Goal: Use online tool/utility: Utilize a website feature to perform a specific function

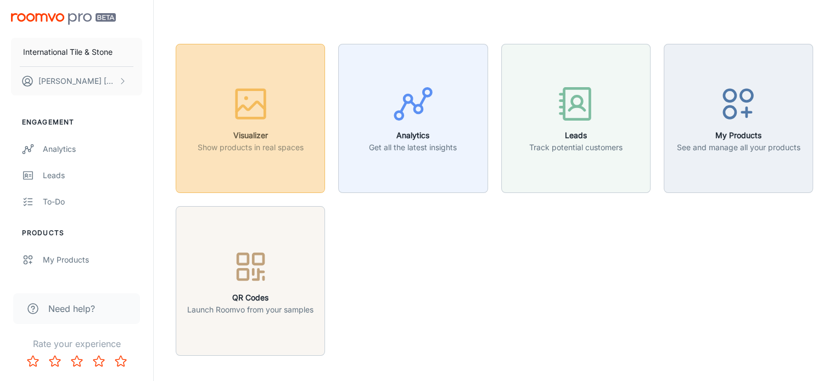
click at [239, 110] on icon "button" at bounding box center [250, 107] width 29 height 10
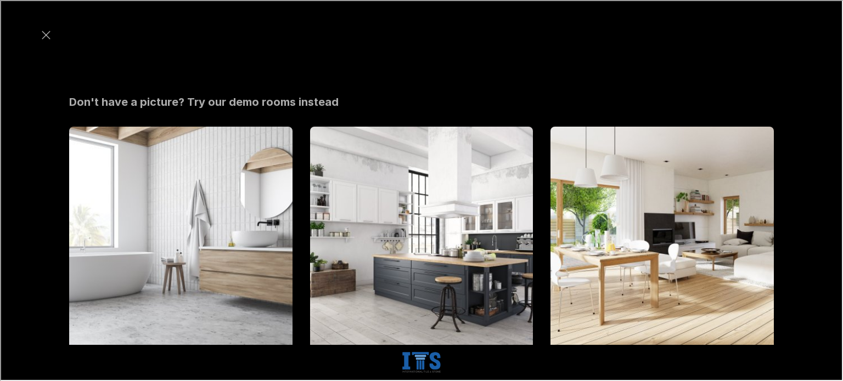
scroll to position [362, 0]
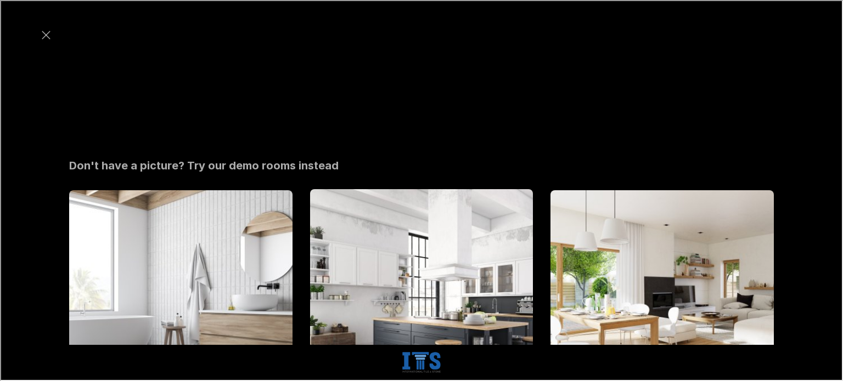
click at [424, 188] on img "Kitchen" at bounding box center [422, 301] width 226 height 227
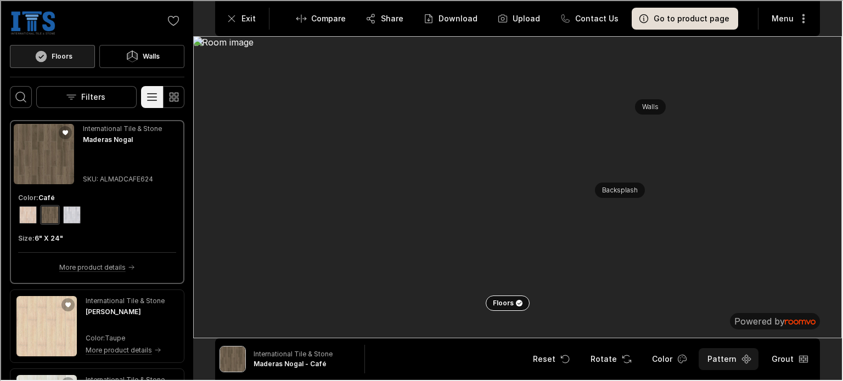
click at [716, 362] on button "Pattern" at bounding box center [727, 358] width 60 height 22
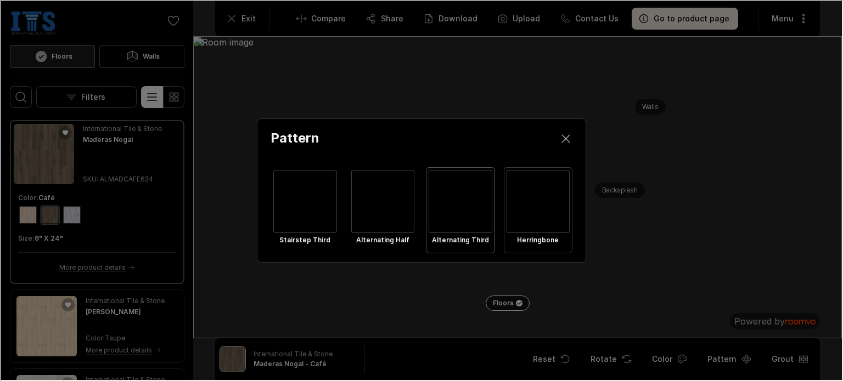
click at [539, 211] on div "Select Herringbone" at bounding box center [537, 201] width 64 height 64
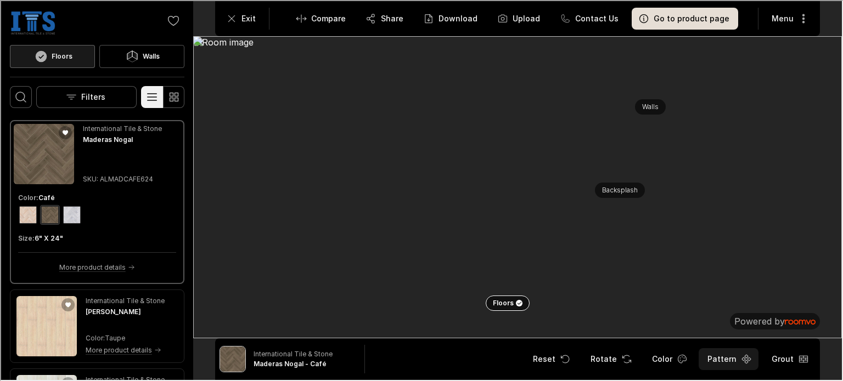
click at [712, 363] on button "Pattern" at bounding box center [727, 358] width 60 height 22
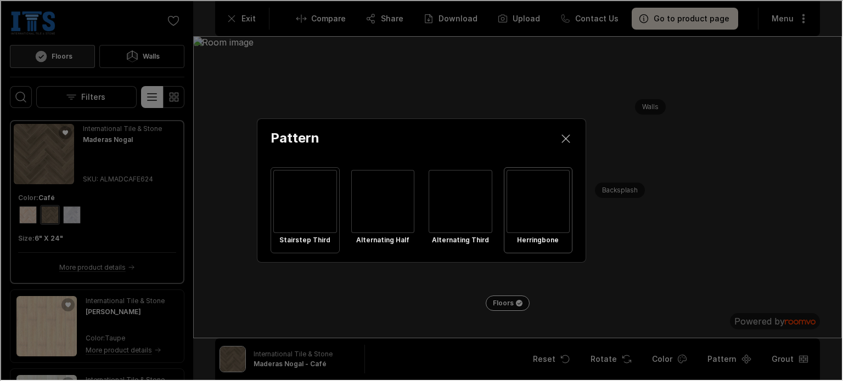
click at [324, 207] on div "Select Stairstep Third" at bounding box center [304, 201] width 64 height 64
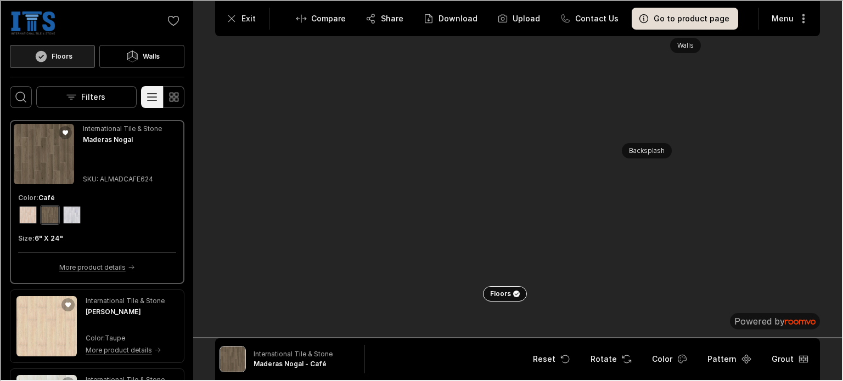
drag, startPoint x: 372, startPoint y: 214, endPoint x: 401, endPoint y: 92, distance: 125.8
click at [401, 92] on img at bounding box center [516, 147] width 819 height 382
click at [727, 356] on button "Pattern" at bounding box center [727, 358] width 60 height 22
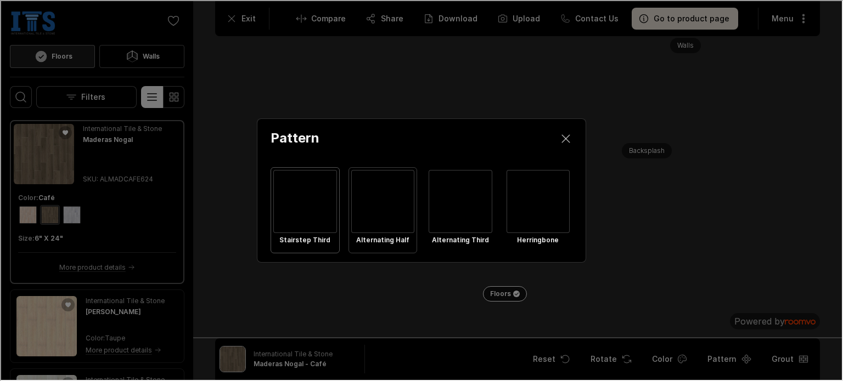
click at [373, 199] on div "Select Alternating Half" at bounding box center [382, 201] width 64 height 64
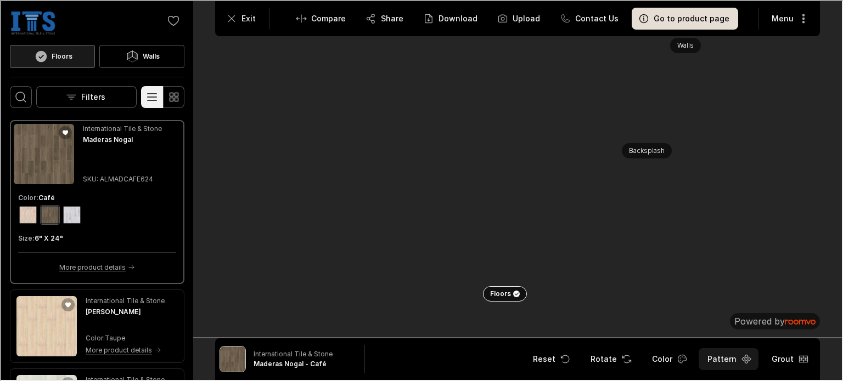
click at [718, 357] on button "Pattern" at bounding box center [727, 358] width 60 height 22
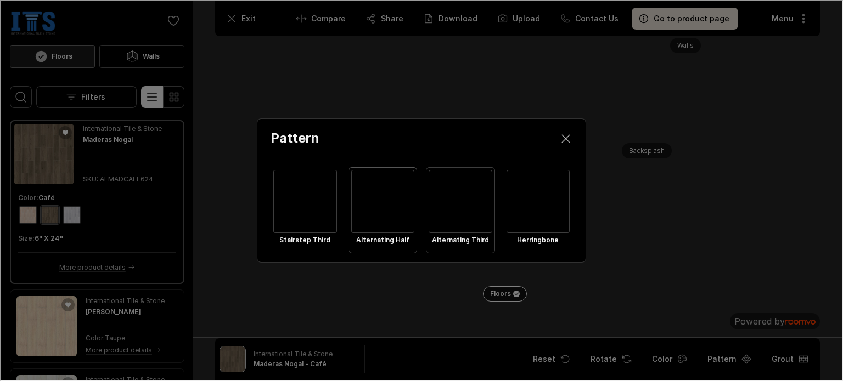
click at [456, 210] on div "Select Alternating Third" at bounding box center [459, 201] width 64 height 64
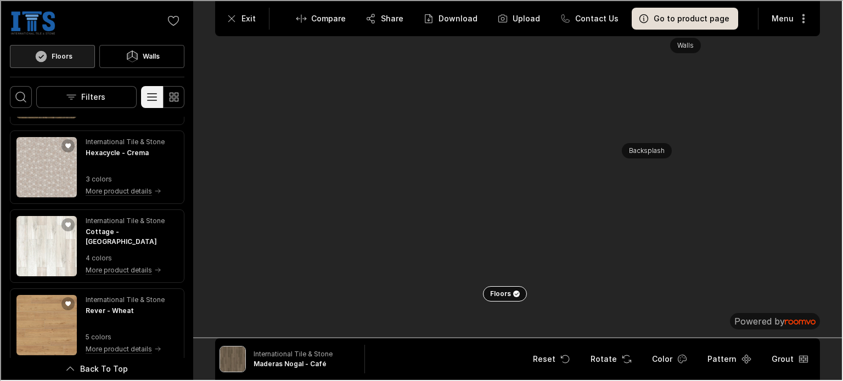
scroll to position [1001, 0]
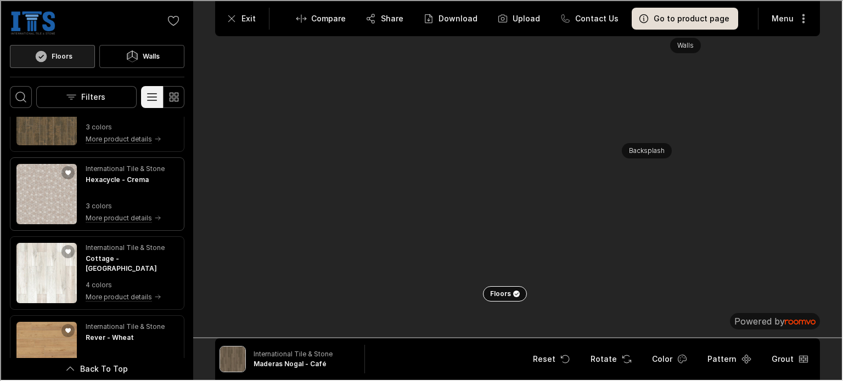
click at [40, 195] on img "See Hexacycle in the room" at bounding box center [45, 193] width 60 height 60
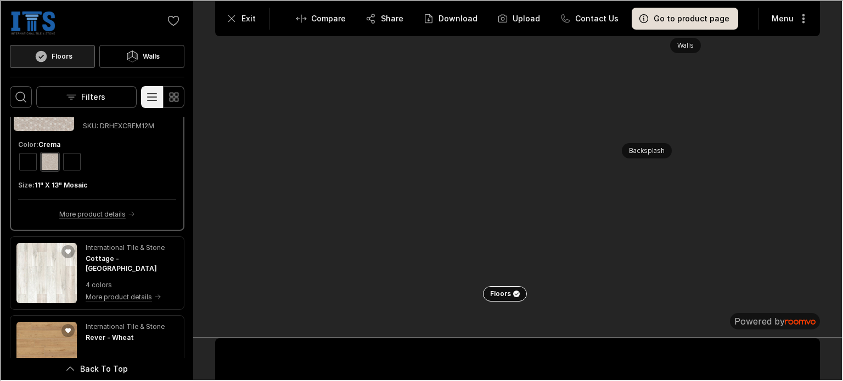
scroll to position [911, 0]
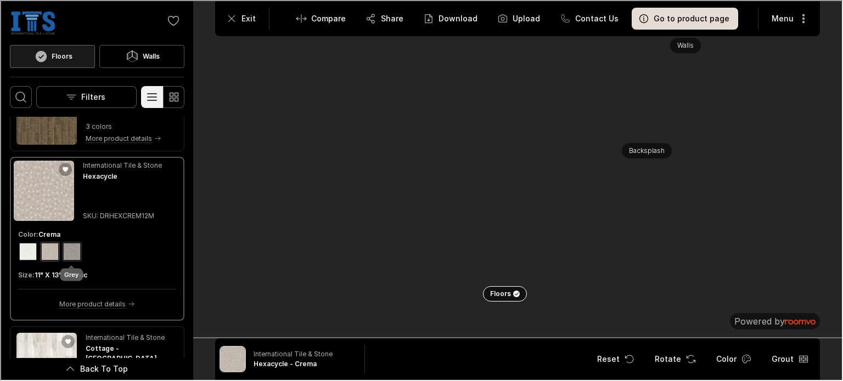
click at [64, 250] on div "View color format Grey" at bounding box center [71, 251] width 18 height 18
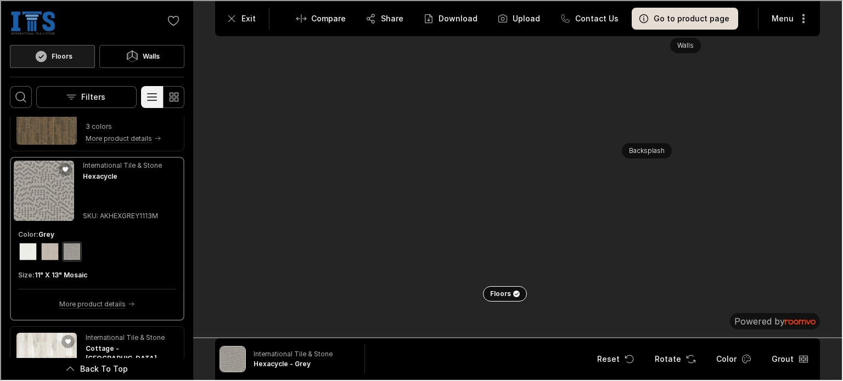
scroll to position [1132, 0]
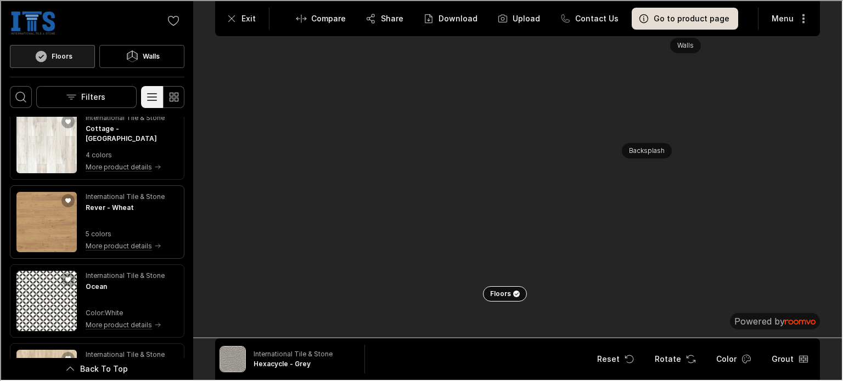
click at [67, 232] on img "See Rever in the room" at bounding box center [45, 221] width 60 height 60
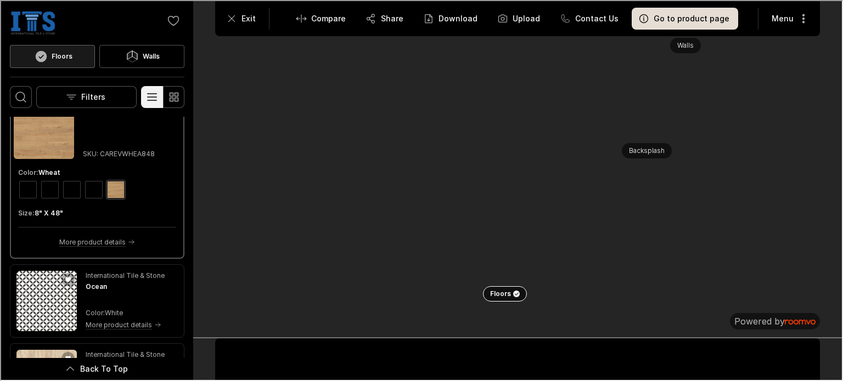
scroll to position [1042, 0]
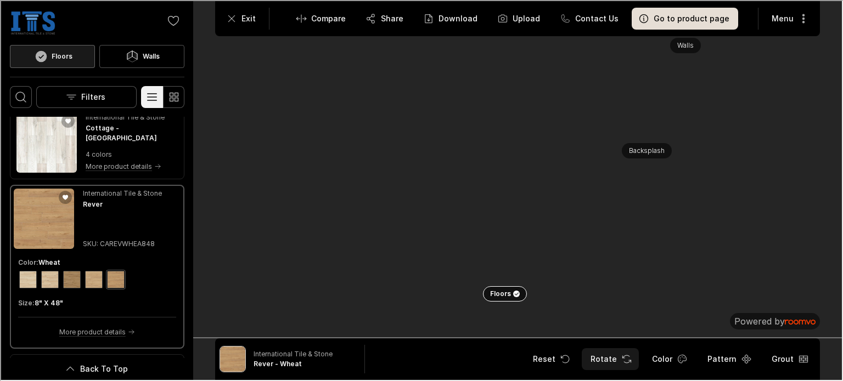
click at [626, 360] on icon "Rotate Surface" at bounding box center [625, 358] width 11 height 11
click at [91, 278] on div "View color format Nut" at bounding box center [93, 279] width 18 height 18
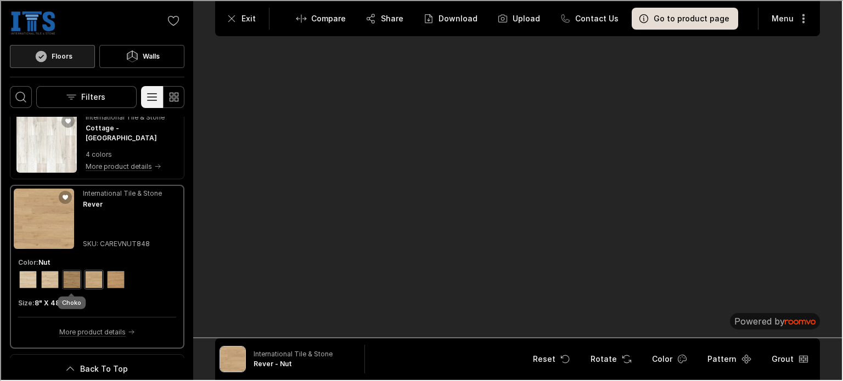
click at [77, 278] on div "View color format Choko" at bounding box center [71, 279] width 18 height 18
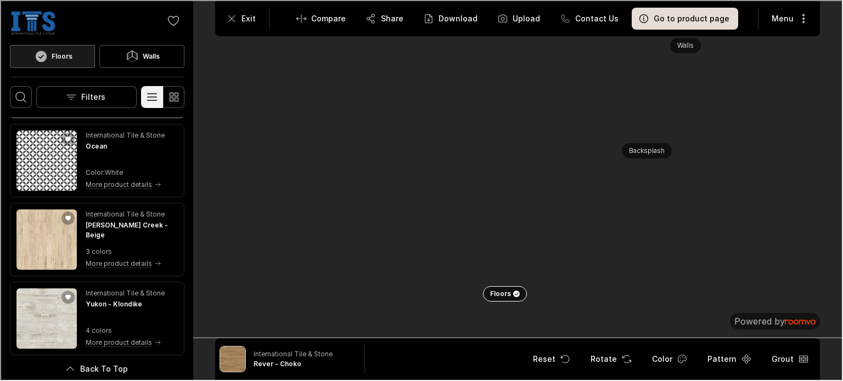
scroll to position [1192, 0]
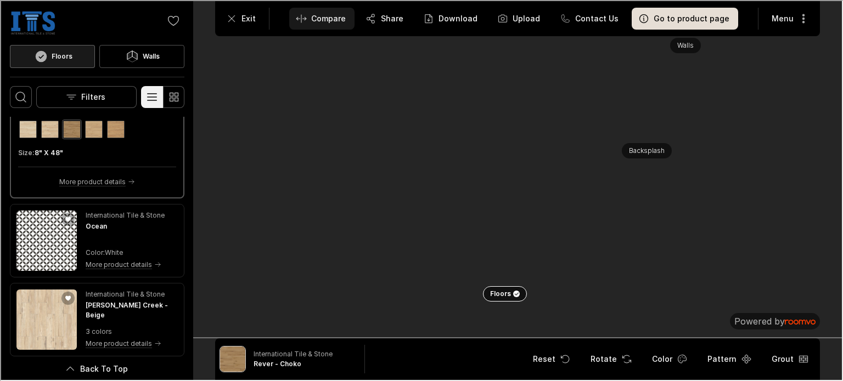
click at [332, 12] on p "Compare" at bounding box center [327, 17] width 35 height 11
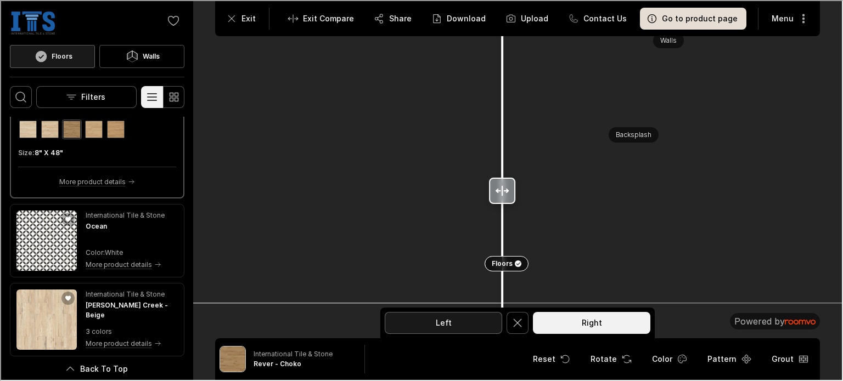
click at [433, 315] on button "Left" at bounding box center [442, 322] width 117 height 22
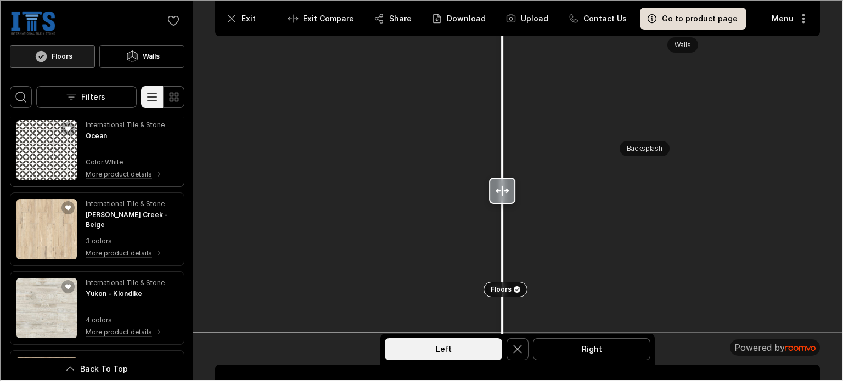
click at [52, 166] on img "See Ocean in the room" at bounding box center [45, 149] width 60 height 60
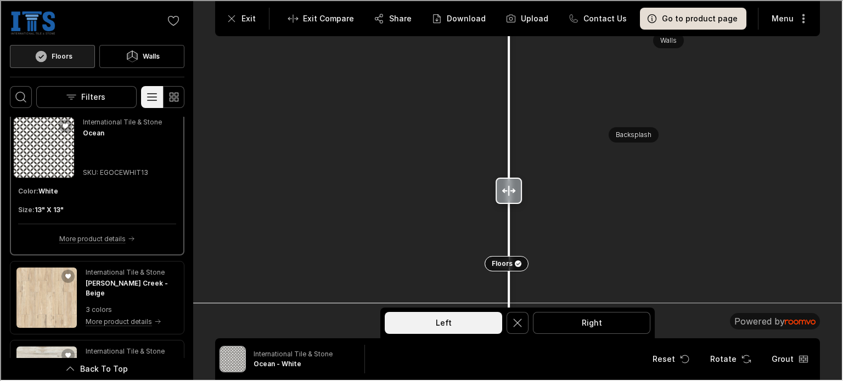
drag, startPoint x: 503, startPoint y: 196, endPoint x: 508, endPoint y: 193, distance: 5.8
click at [508, 193] on div at bounding box center [507, 190] width 26 height 26
click at [0, 179] on iframe at bounding box center [421, 190] width 843 height 381
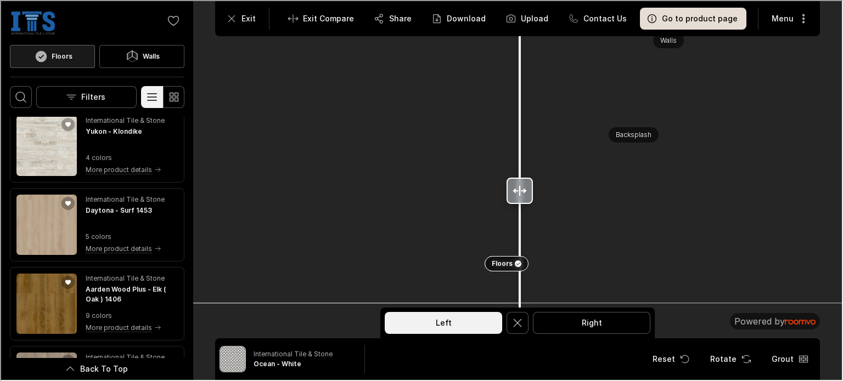
scroll to position [1500, 0]
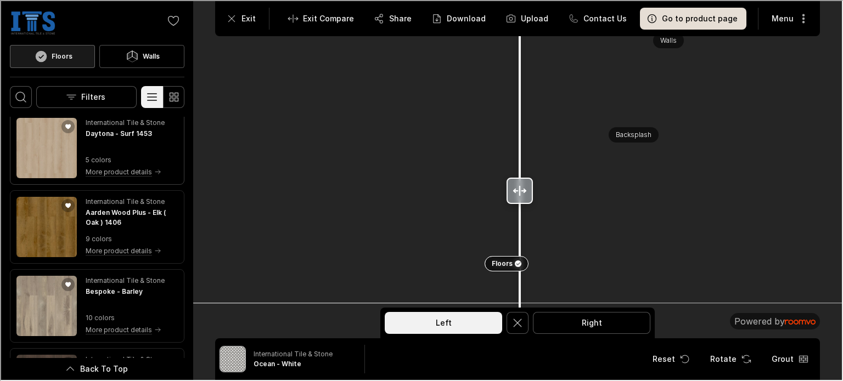
click at [35, 151] on img "See Daytona in the room" at bounding box center [45, 147] width 60 height 60
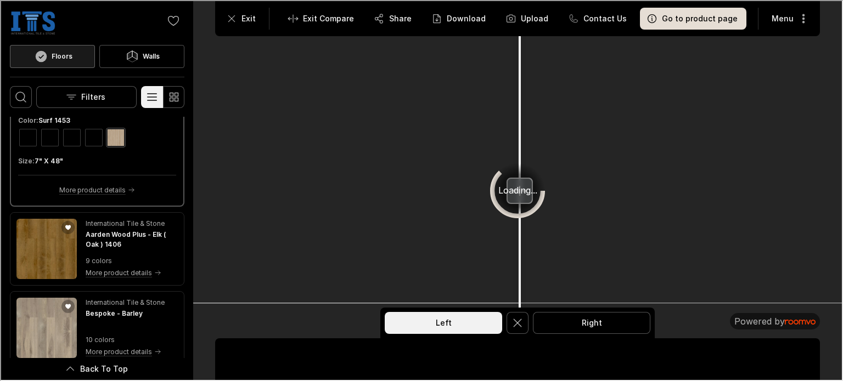
scroll to position [1431, 0]
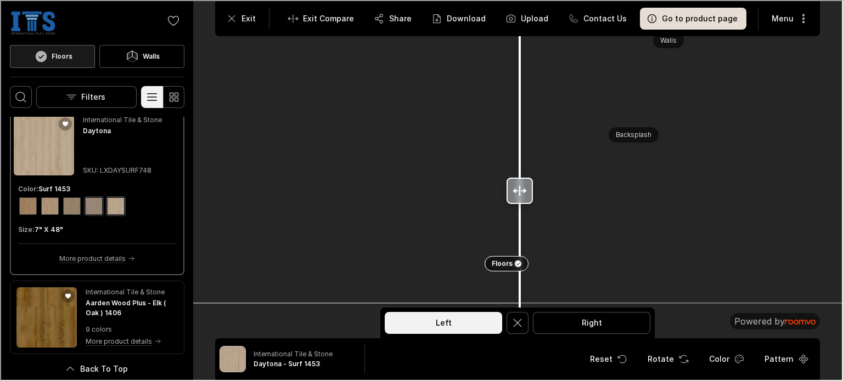
click at [94, 204] on div "View color format Shell 7981" at bounding box center [93, 205] width 18 height 18
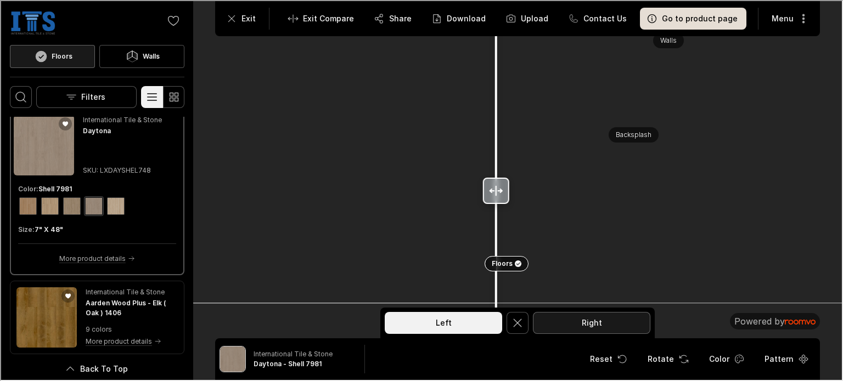
click at [578, 333] on button "Right" at bounding box center [590, 322] width 117 height 22
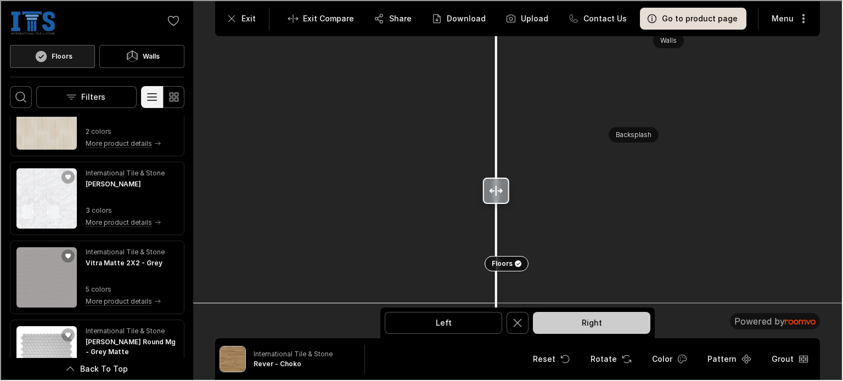
scroll to position [1853, 0]
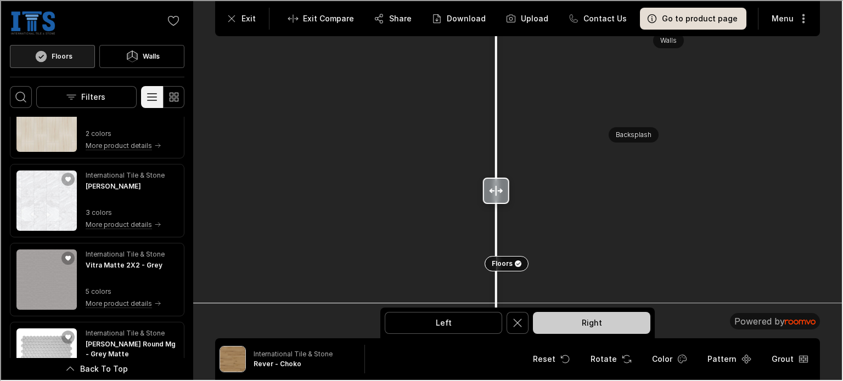
click at [39, 205] on img "See Palma in the room" at bounding box center [45, 200] width 60 height 60
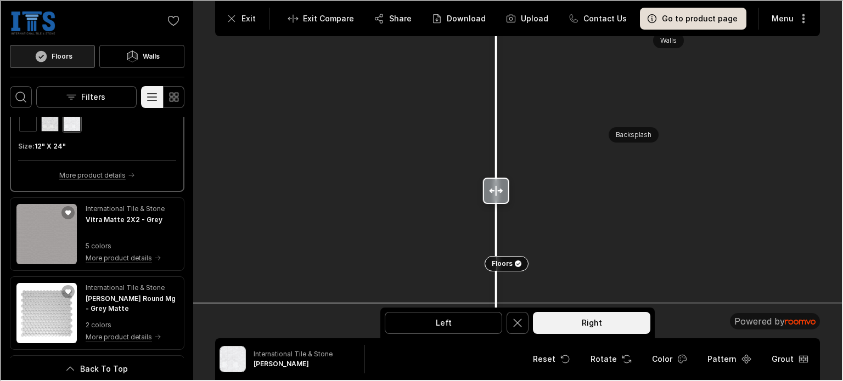
scroll to position [1987, 0]
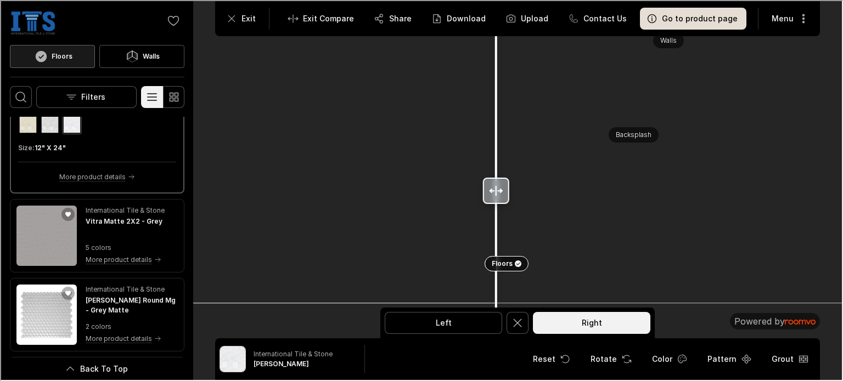
click at [631, 361] on icon "Rotate Surface" at bounding box center [625, 358] width 11 height 11
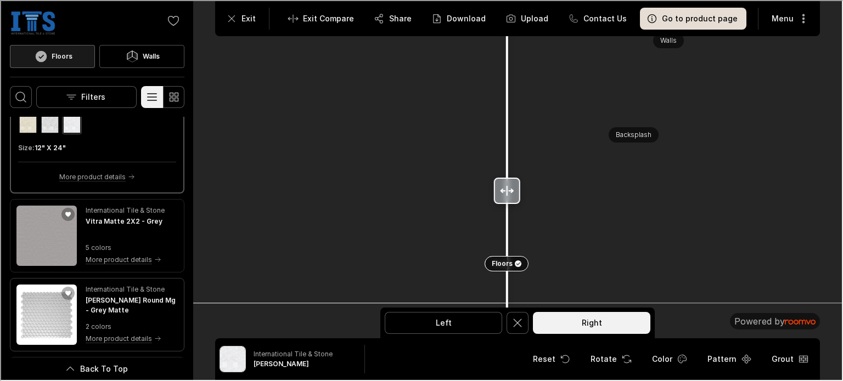
click at [41, 314] on img "See Penny Round Mg in the room" at bounding box center [45, 314] width 60 height 60
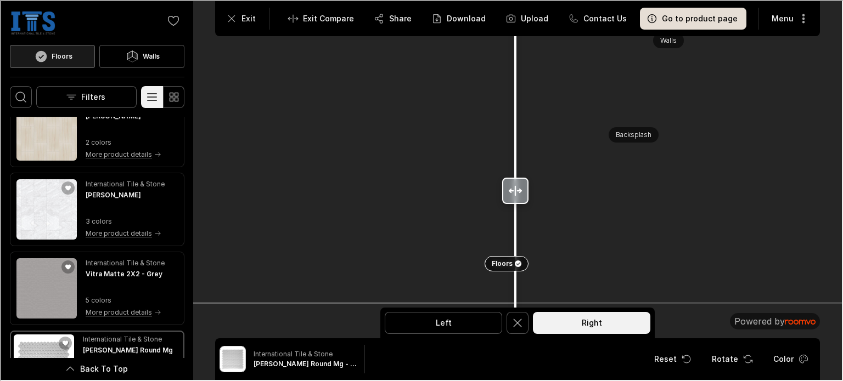
scroll to position [1842, 0]
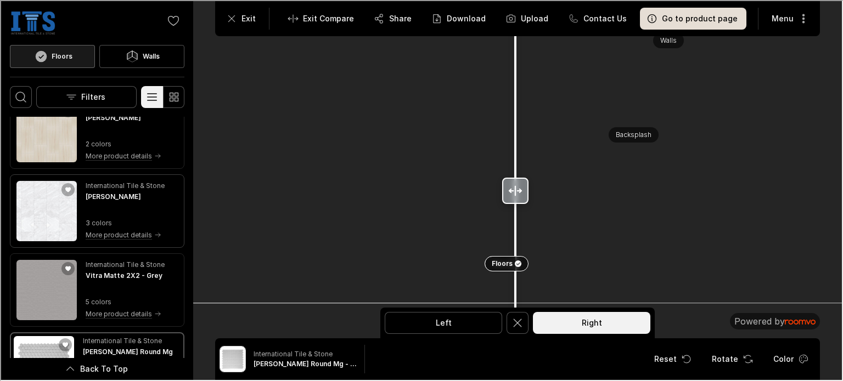
click at [48, 226] on img "See Palma in the room" at bounding box center [45, 210] width 60 height 60
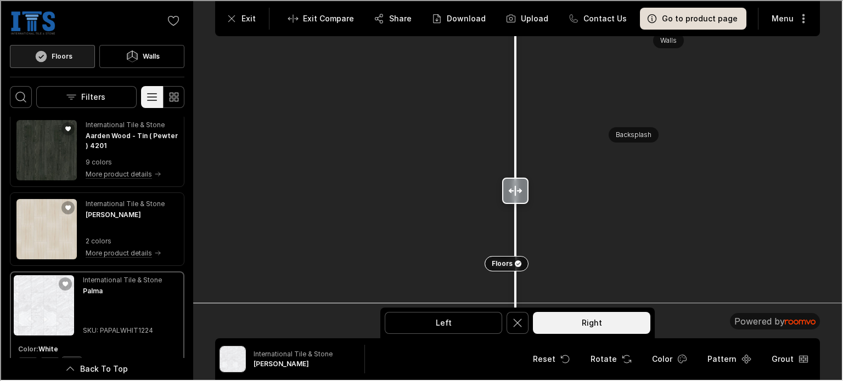
scroll to position [1745, 0]
click at [42, 231] on img "See Emilia in the room" at bounding box center [45, 228] width 60 height 60
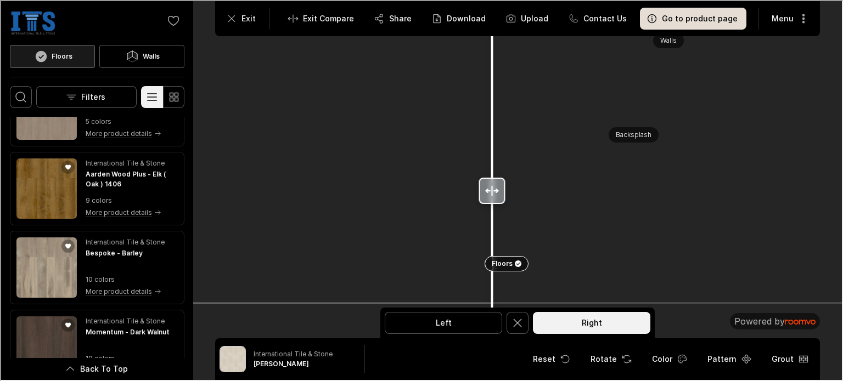
scroll to position [1467, 0]
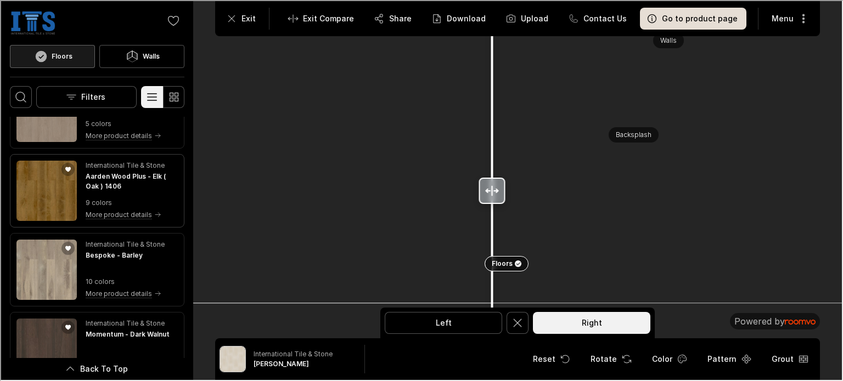
click at [40, 187] on img "See Aarden Wood Plus in the room" at bounding box center [45, 190] width 60 height 60
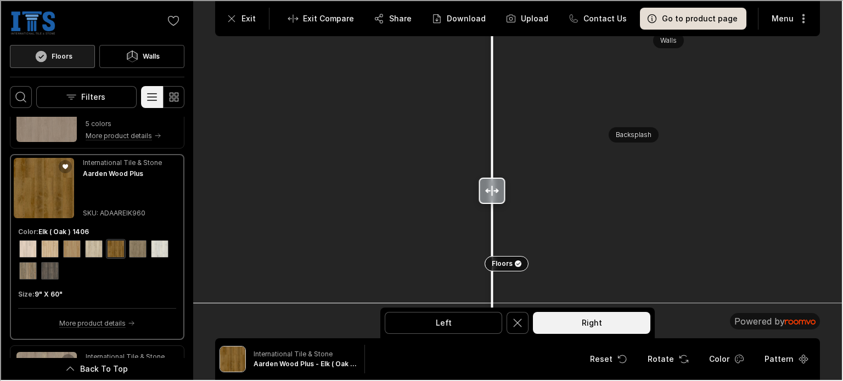
click at [93, 255] on div "View color format Cipres ( Cypress ) 1513" at bounding box center [93, 248] width 18 height 18
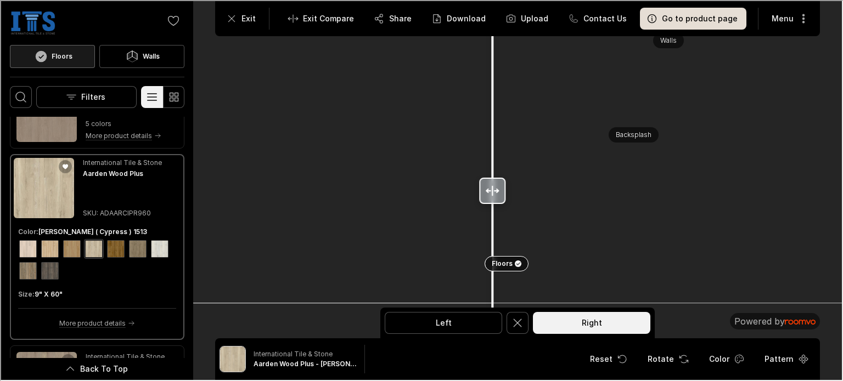
click at [562, 277] on img at bounding box center [516, 130] width 819 height 343
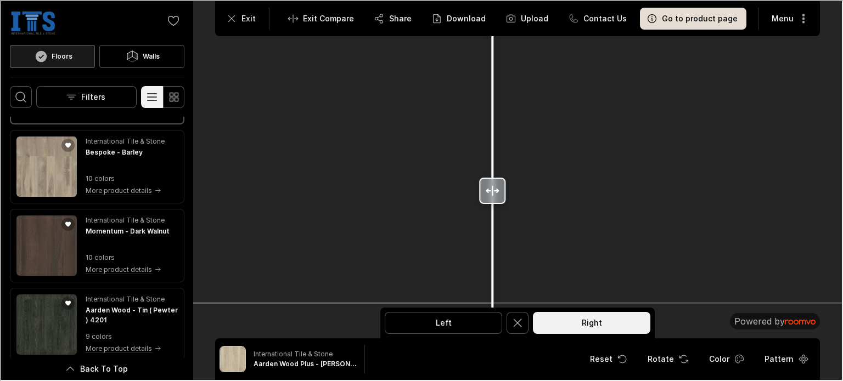
scroll to position [1680, 0]
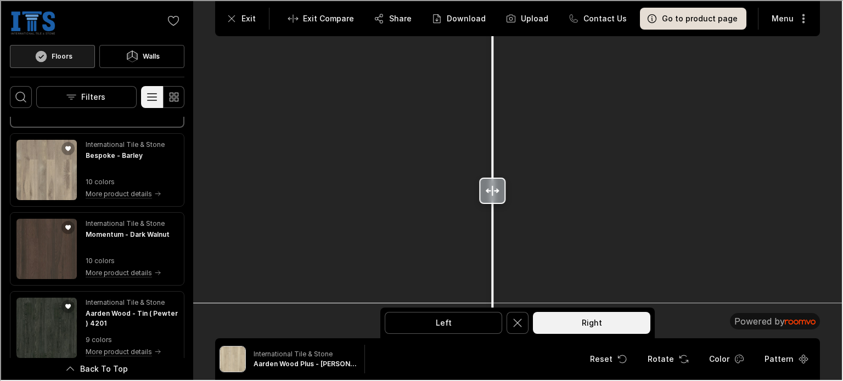
click at [416, 265] on img at bounding box center [516, 130] width 819 height 343
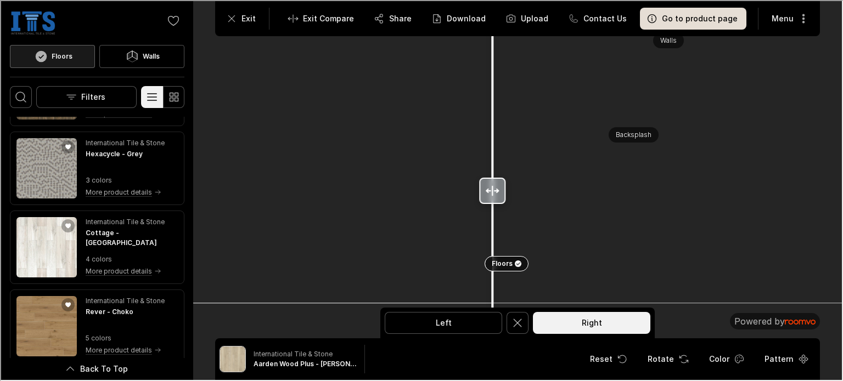
scroll to position [935, 0]
click at [42, 256] on img "See Cottage in the room" at bounding box center [45, 248] width 60 height 60
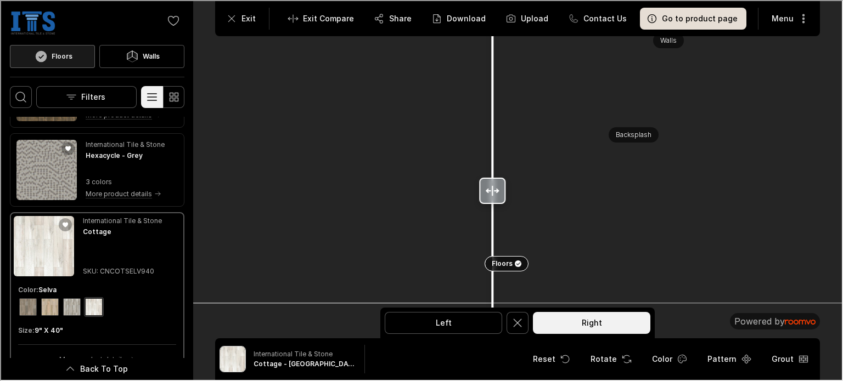
click at [721, 374] on div "International Tile & Stone Cottage - Selva Reset Rotate Color Pattern Grout" at bounding box center [516, 358] width 605 height 42
click at [730, 364] on button "Pattern" at bounding box center [727, 358] width 60 height 22
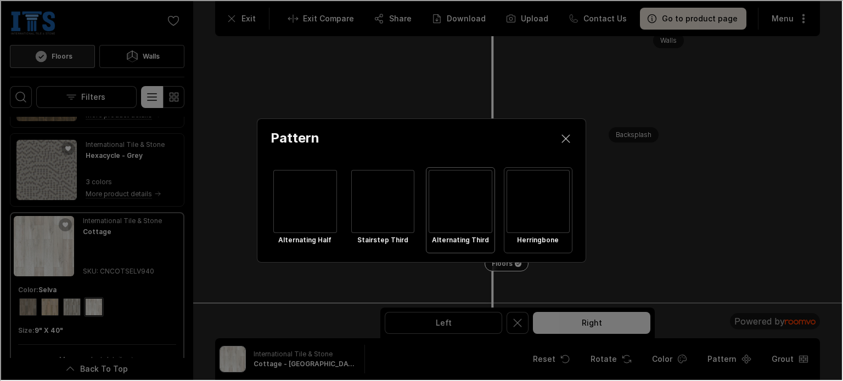
click at [541, 203] on div "Select Herringbone" at bounding box center [537, 201] width 64 height 64
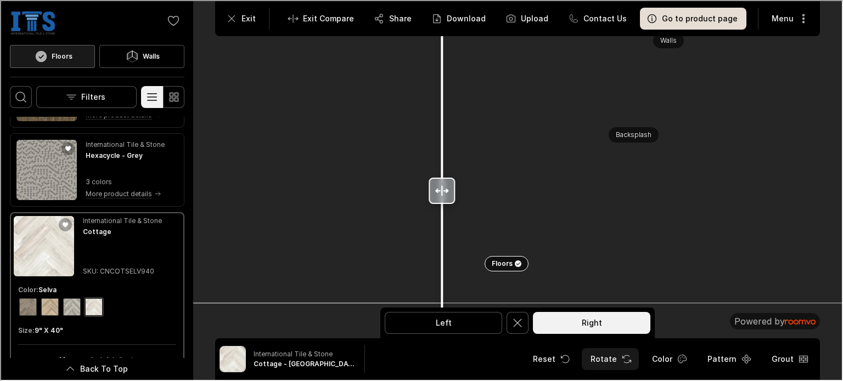
click at [617, 362] on button "Rotate" at bounding box center [609, 358] width 57 height 22
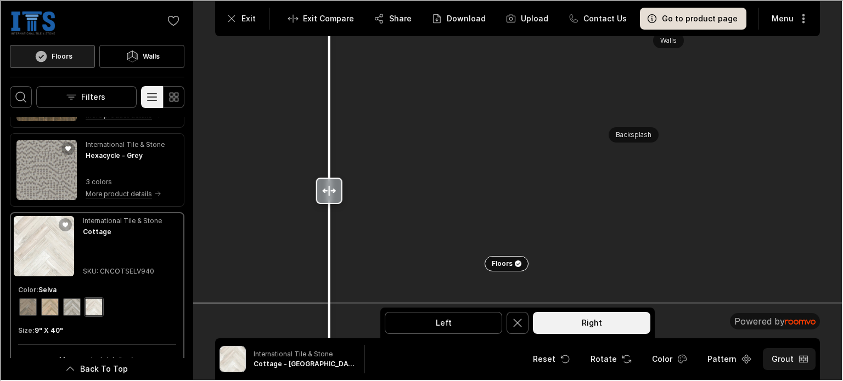
click at [793, 358] on button "Grout" at bounding box center [788, 358] width 53 height 22
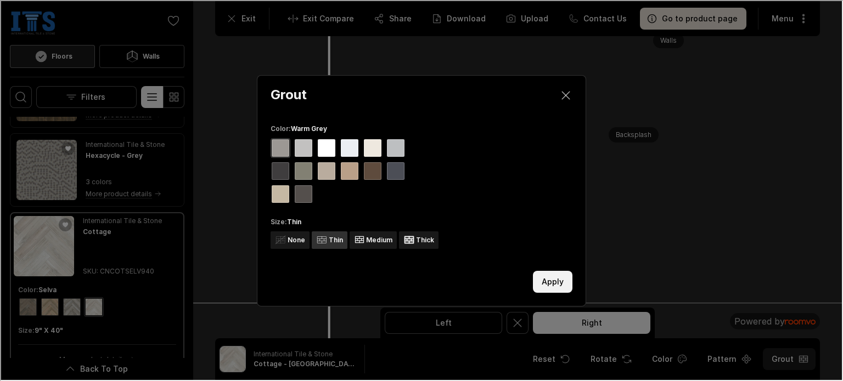
click at [563, 104] on button "Close dialog" at bounding box center [565, 94] width 22 height 22
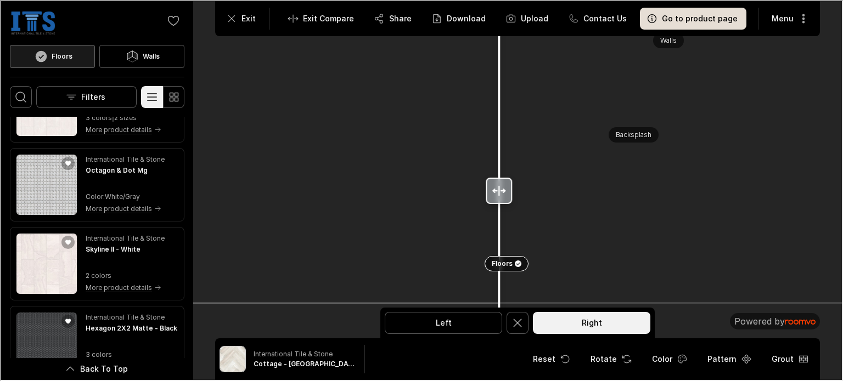
scroll to position [2436, 0]
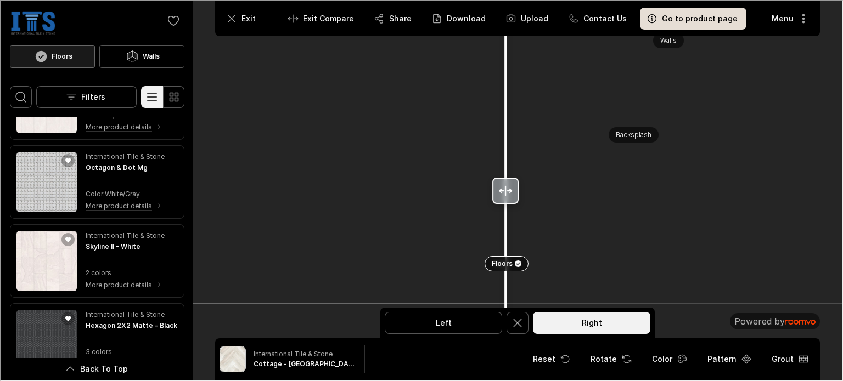
drag, startPoint x: 563, startPoint y: 104, endPoint x: 503, endPoint y: 214, distance: 125.0
click at [503, 214] on div at bounding box center [505, 189] width 18 height 379
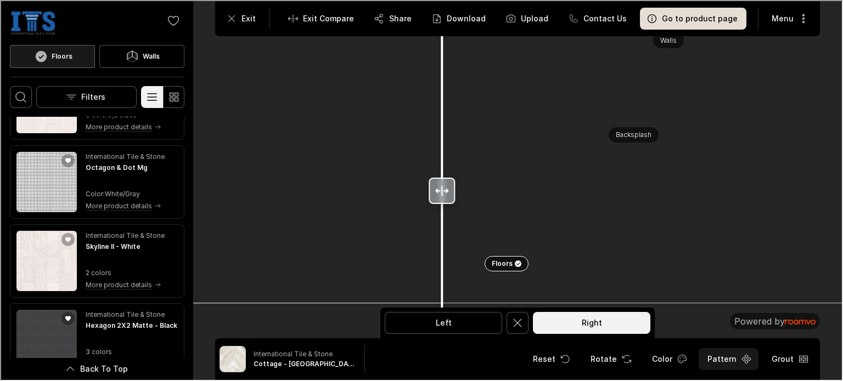
click at [747, 356] on icon "Open pattern dialog" at bounding box center [745, 358] width 11 height 11
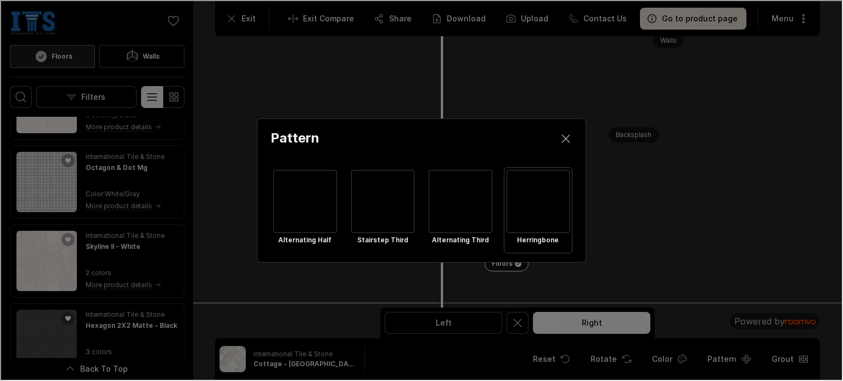
click at [540, 206] on div "Select Herringbone" at bounding box center [537, 201] width 64 height 64
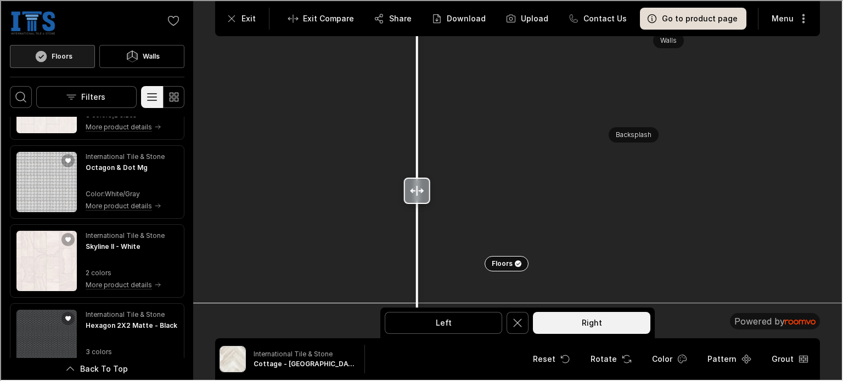
click at [729, 361] on button "Pattern" at bounding box center [727, 358] width 60 height 22
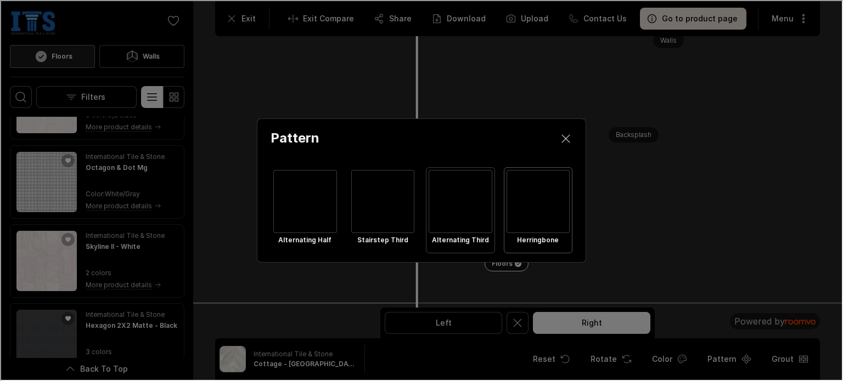
click at [466, 209] on div "Select Alternating Third" at bounding box center [459, 201] width 64 height 64
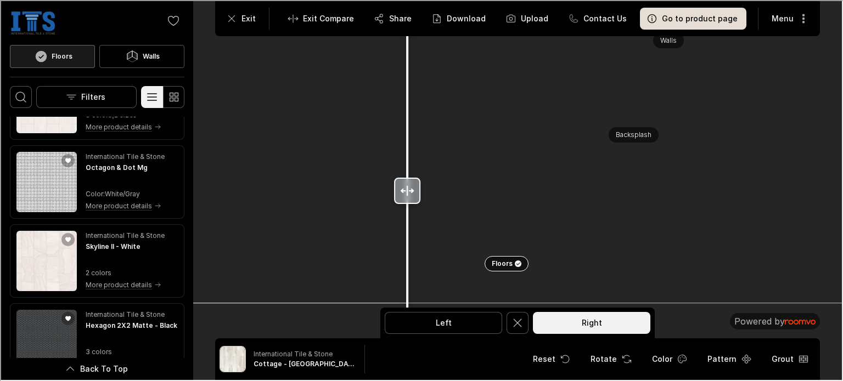
drag, startPoint x: 503, startPoint y: 214, endPoint x: 522, endPoint y: 384, distance: 170.6
click at [504, 217] on img at bounding box center [516, 130] width 819 height 343
click at [522, 379] on html "Roomvo visualizer 0 Floors Walls Filters International Tile & Stone Maderas Nog…" at bounding box center [420, 189] width 841 height 379
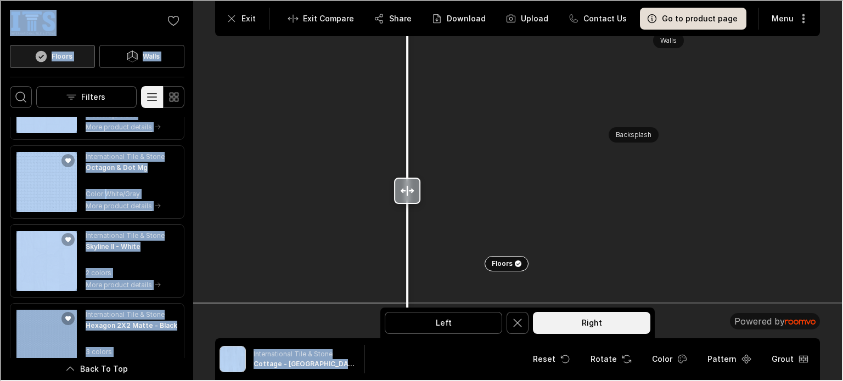
click at [353, 192] on img at bounding box center [516, 130] width 819 height 343
